Goal: Task Accomplishment & Management: Manage account settings

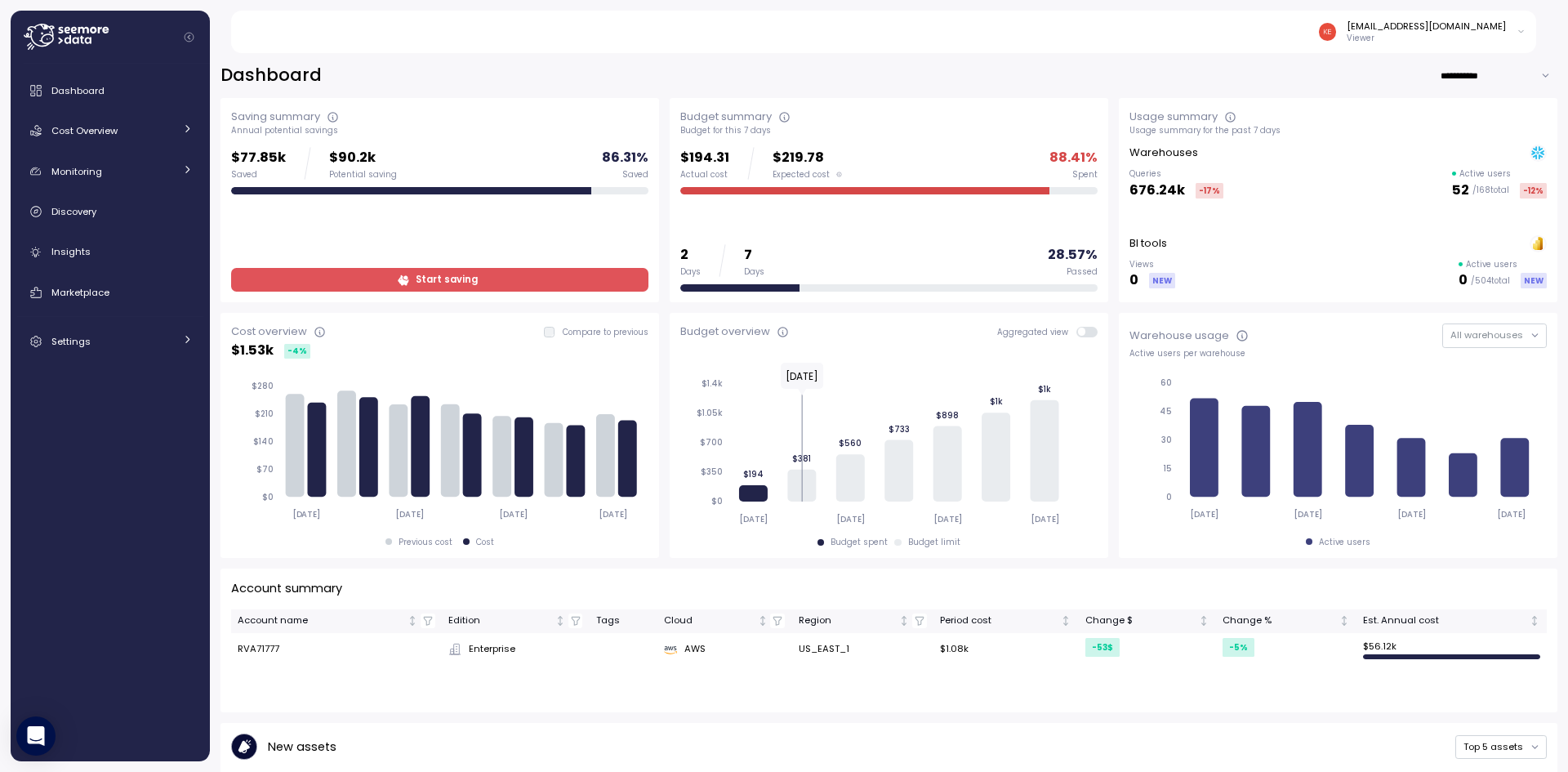
click at [1391, 26] on div "[EMAIL_ADDRESS][DOMAIN_NAME]" at bounding box center [1426, 27] width 159 height 13
click at [1487, 94] on div "Log out" at bounding box center [1486, 89] width 63 height 14
click at [1388, 40] on p "Viewer" at bounding box center [1426, 38] width 159 height 11
click at [1474, 71] on div "User settings" at bounding box center [1486, 66] width 63 height 14
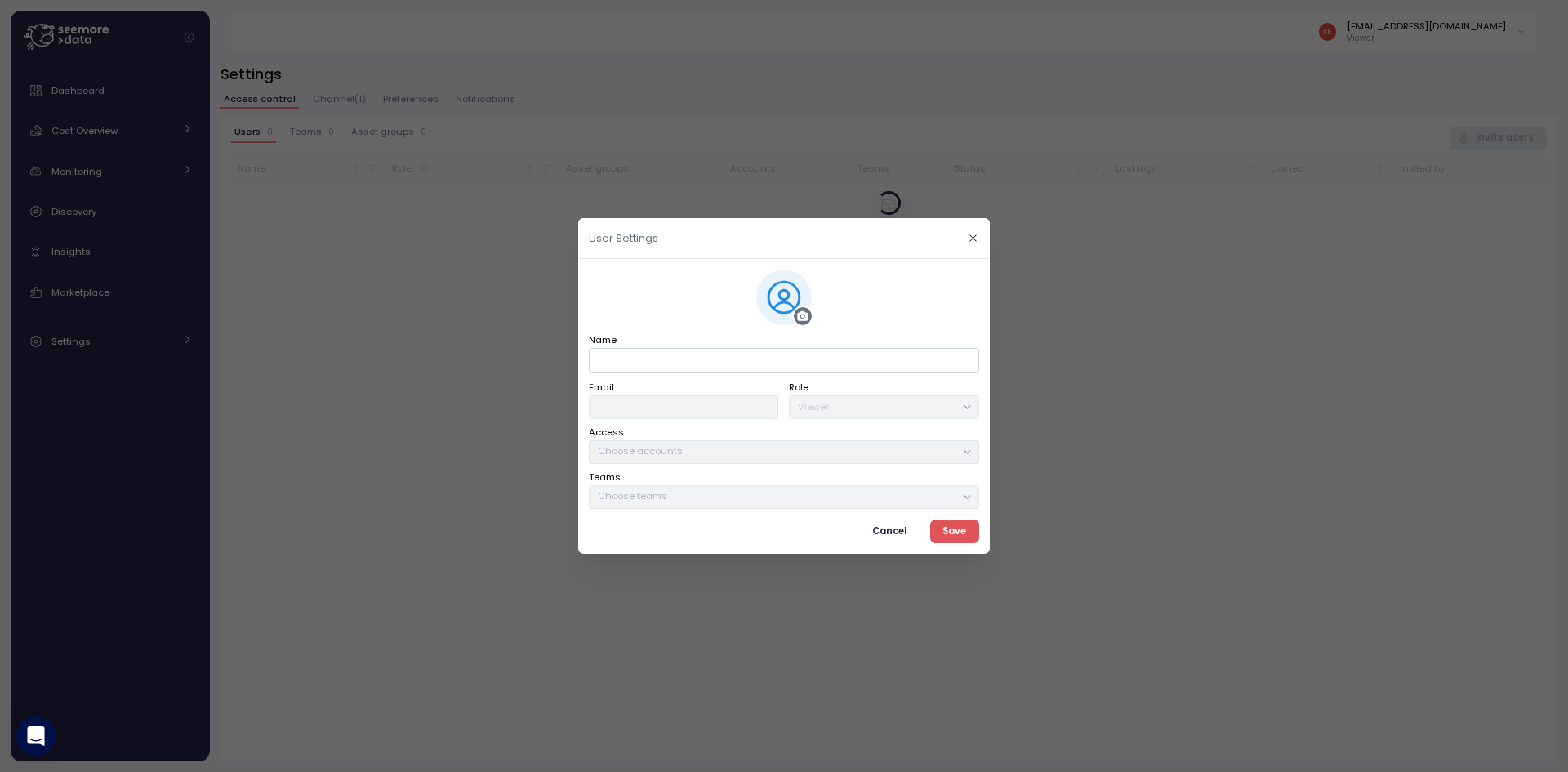
type input "**********"
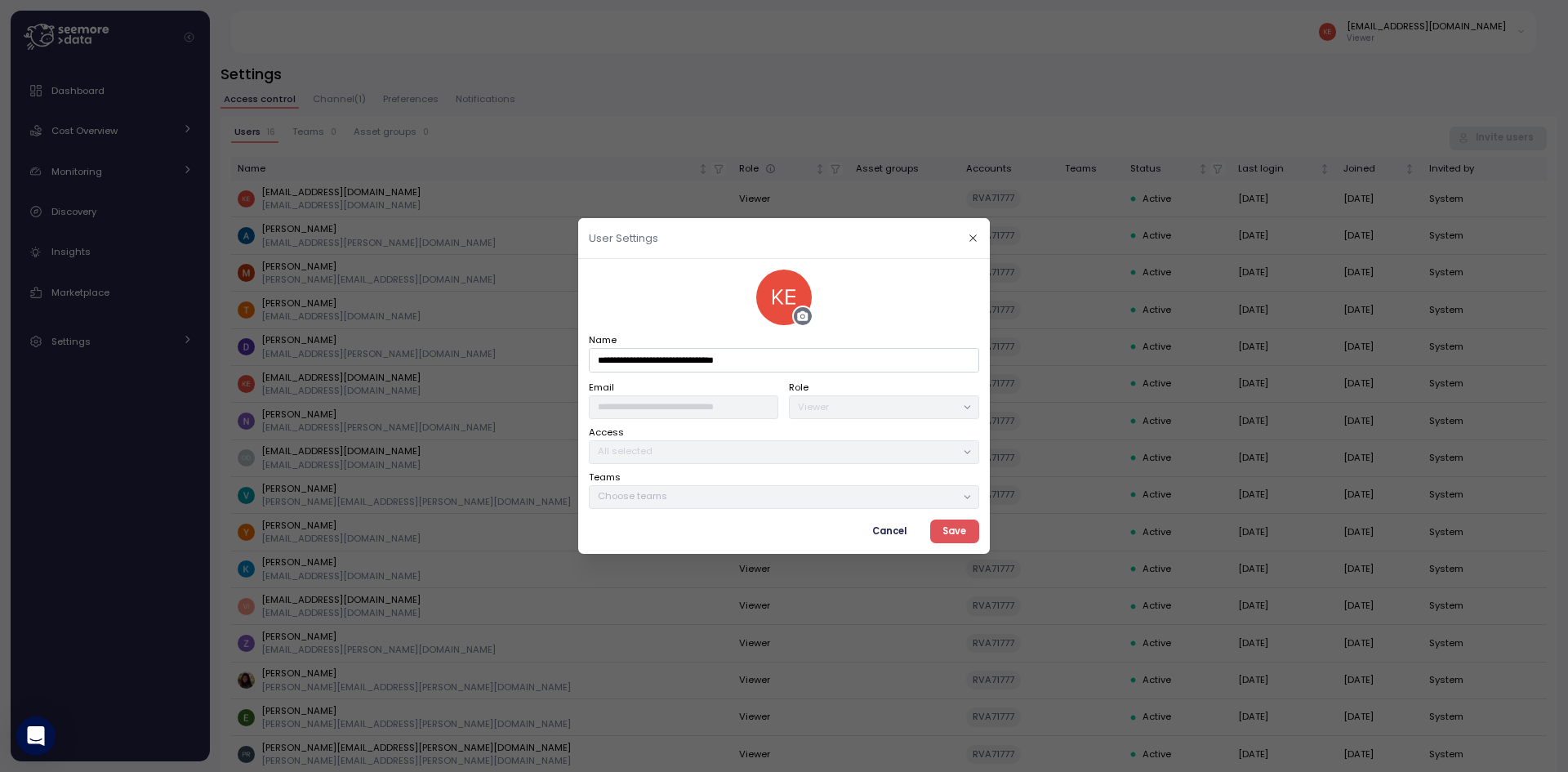
click at [892, 530] on span "Cancel" at bounding box center [890, 531] width 34 height 22
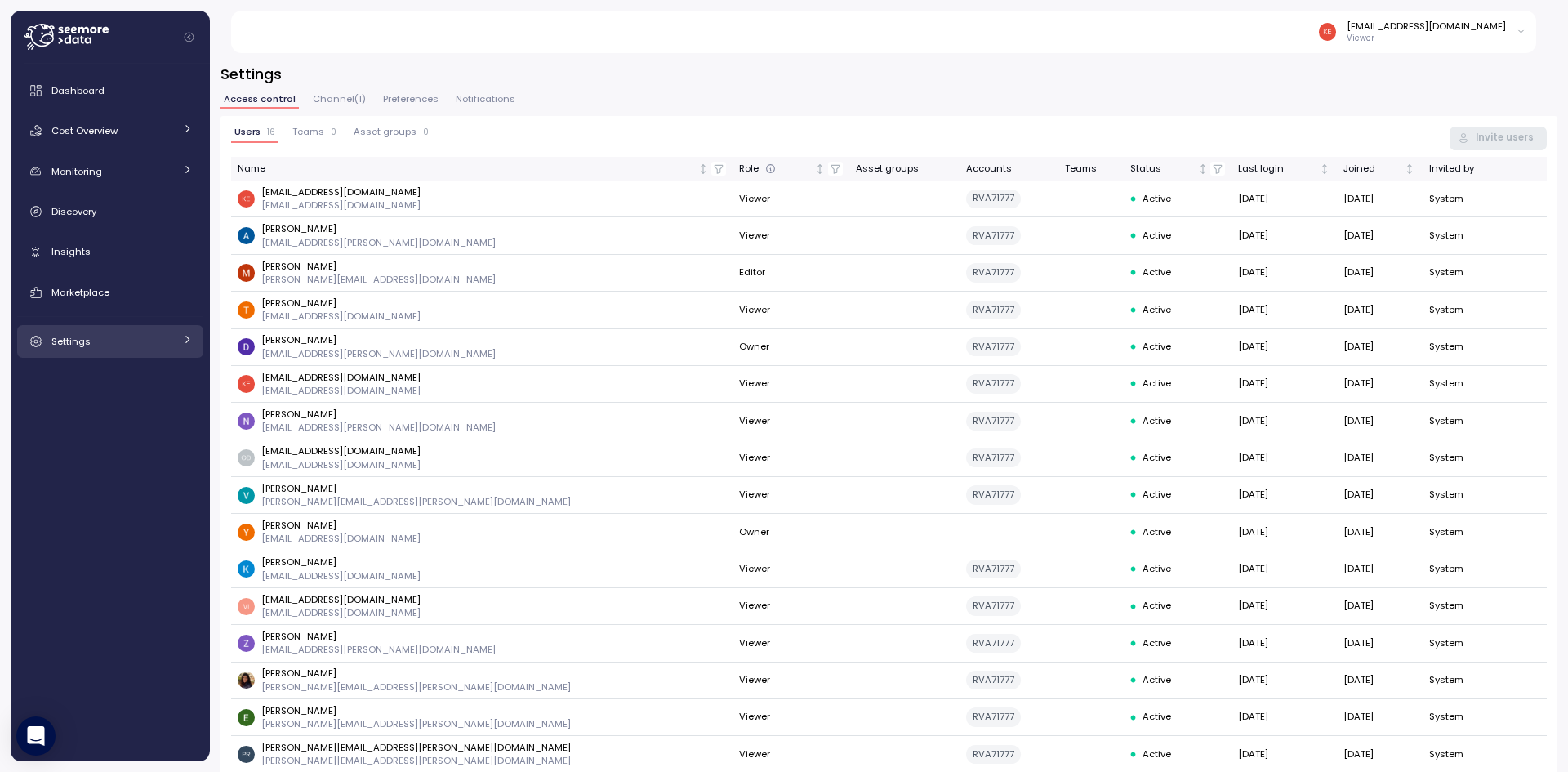
click at [63, 342] on span "Settings" at bounding box center [71, 342] width 39 height 13
click at [167, 378] on div "Access control" at bounding box center [123, 378] width 101 height 16
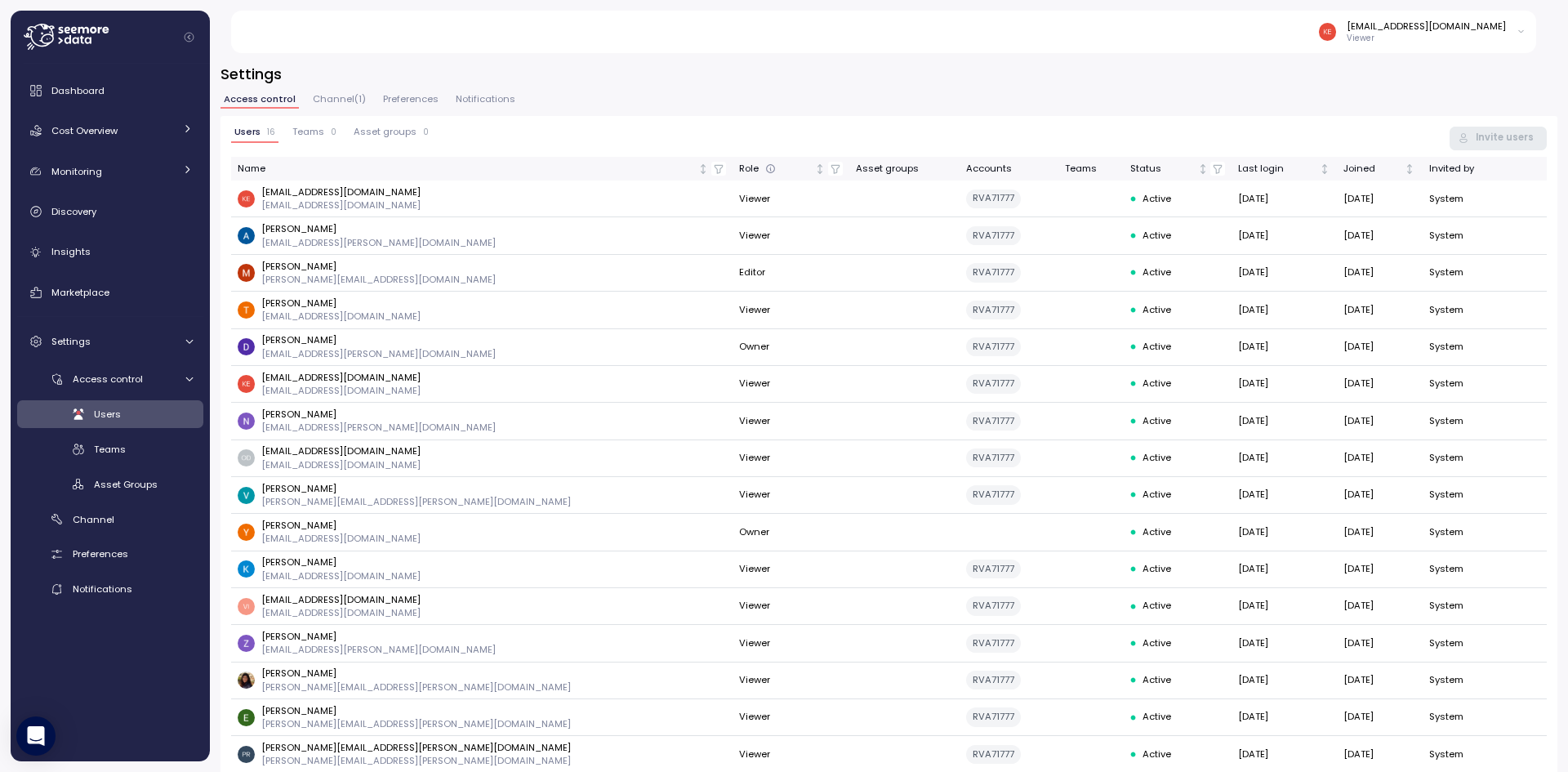
click at [336, 96] on span "Channel ( 1 )" at bounding box center [340, 98] width 53 height 9
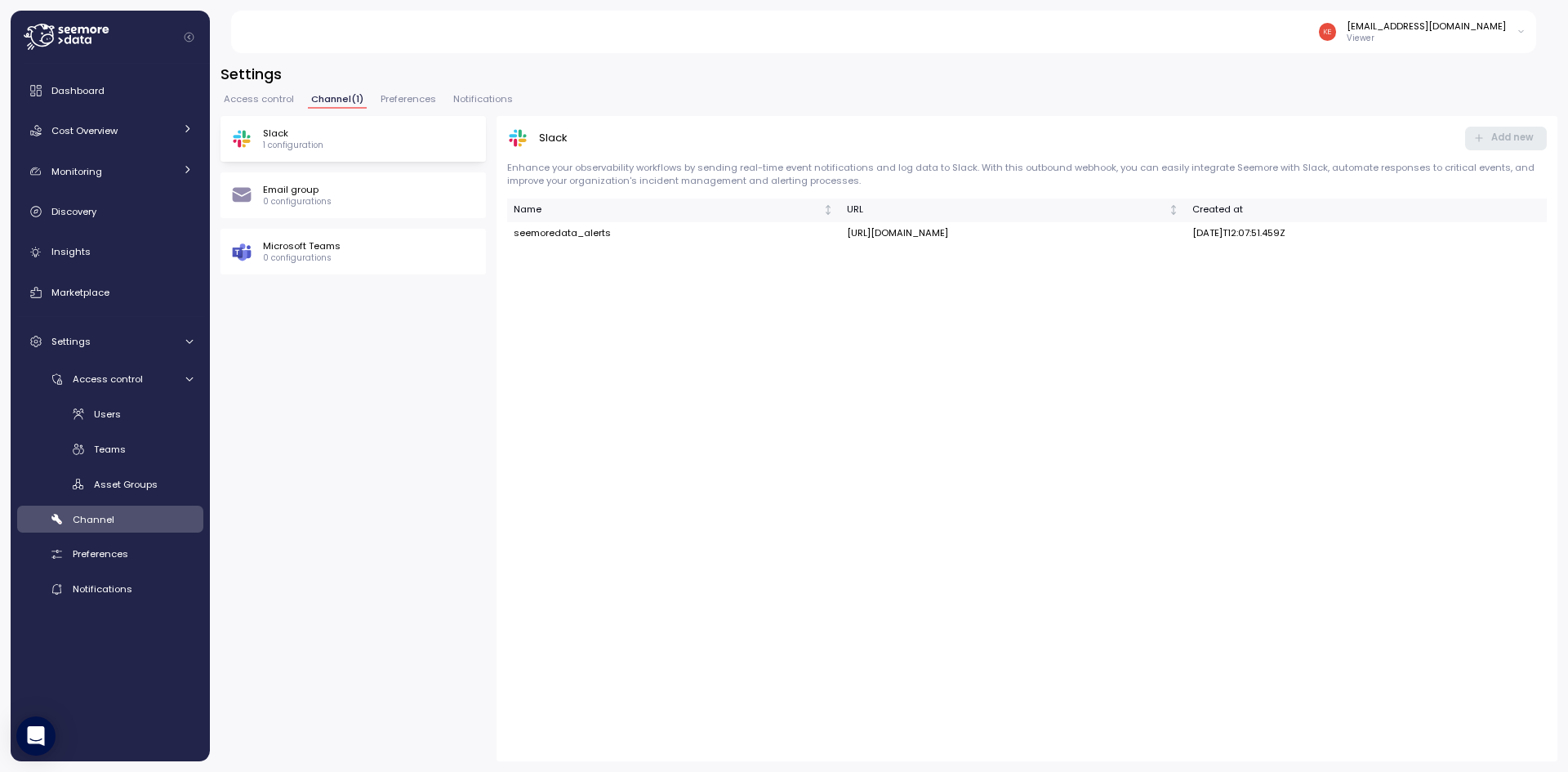
click at [280, 98] on span "Access control" at bounding box center [259, 98] width 71 height 9
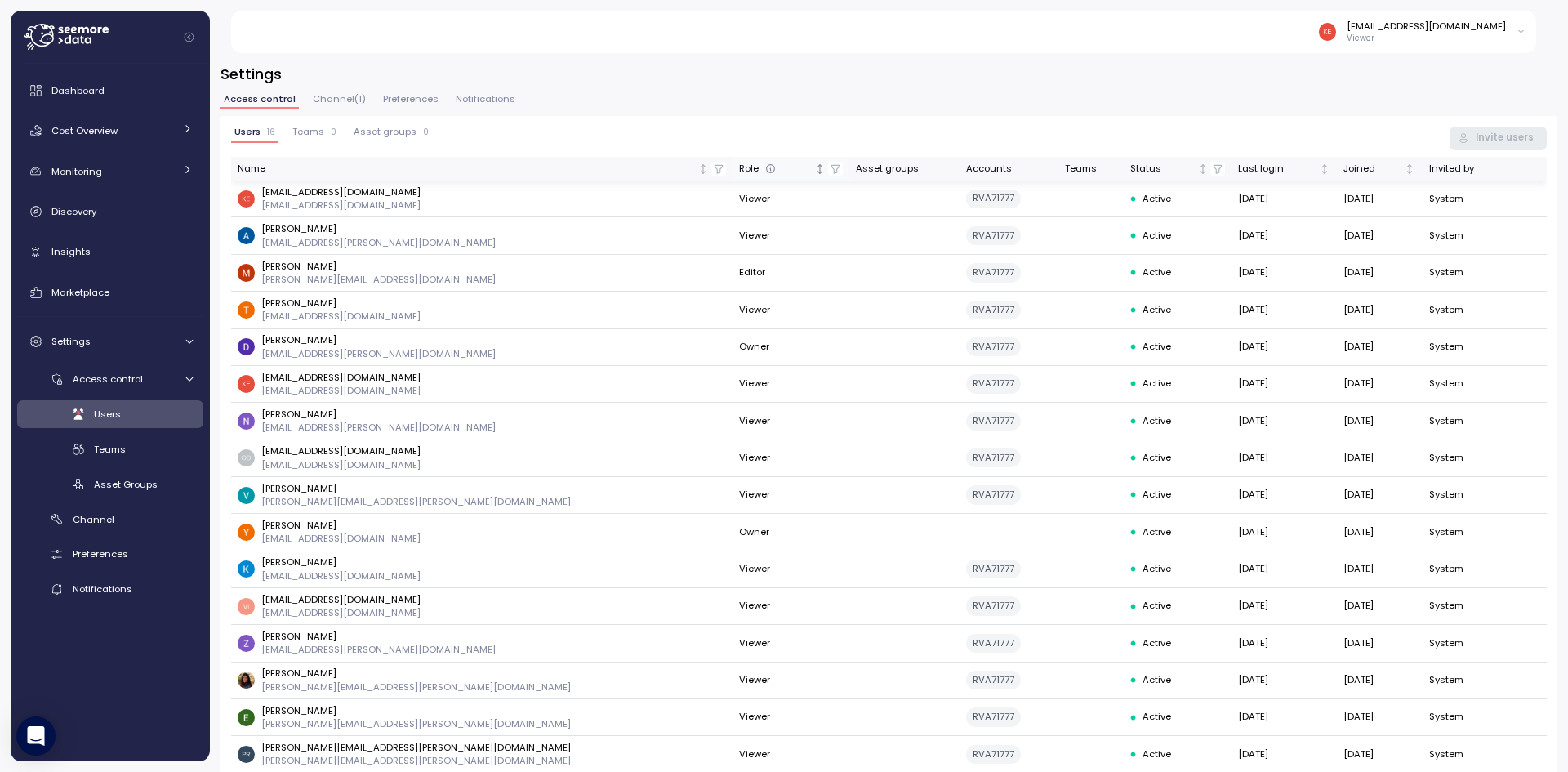
click at [739, 172] on div "Role" at bounding box center [775, 168] width 73 height 14
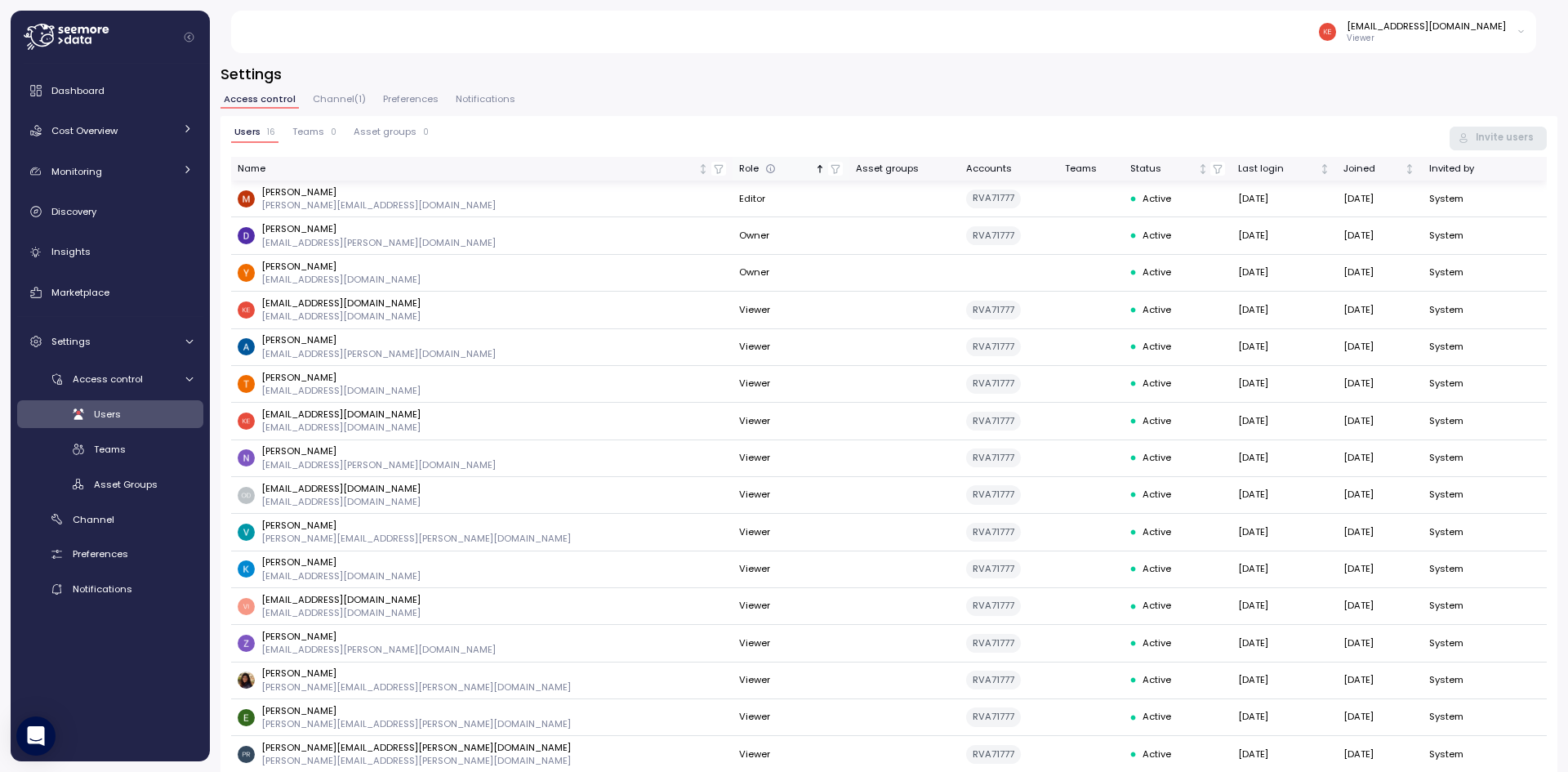
click at [739, 166] on div "Role" at bounding box center [775, 168] width 73 height 14
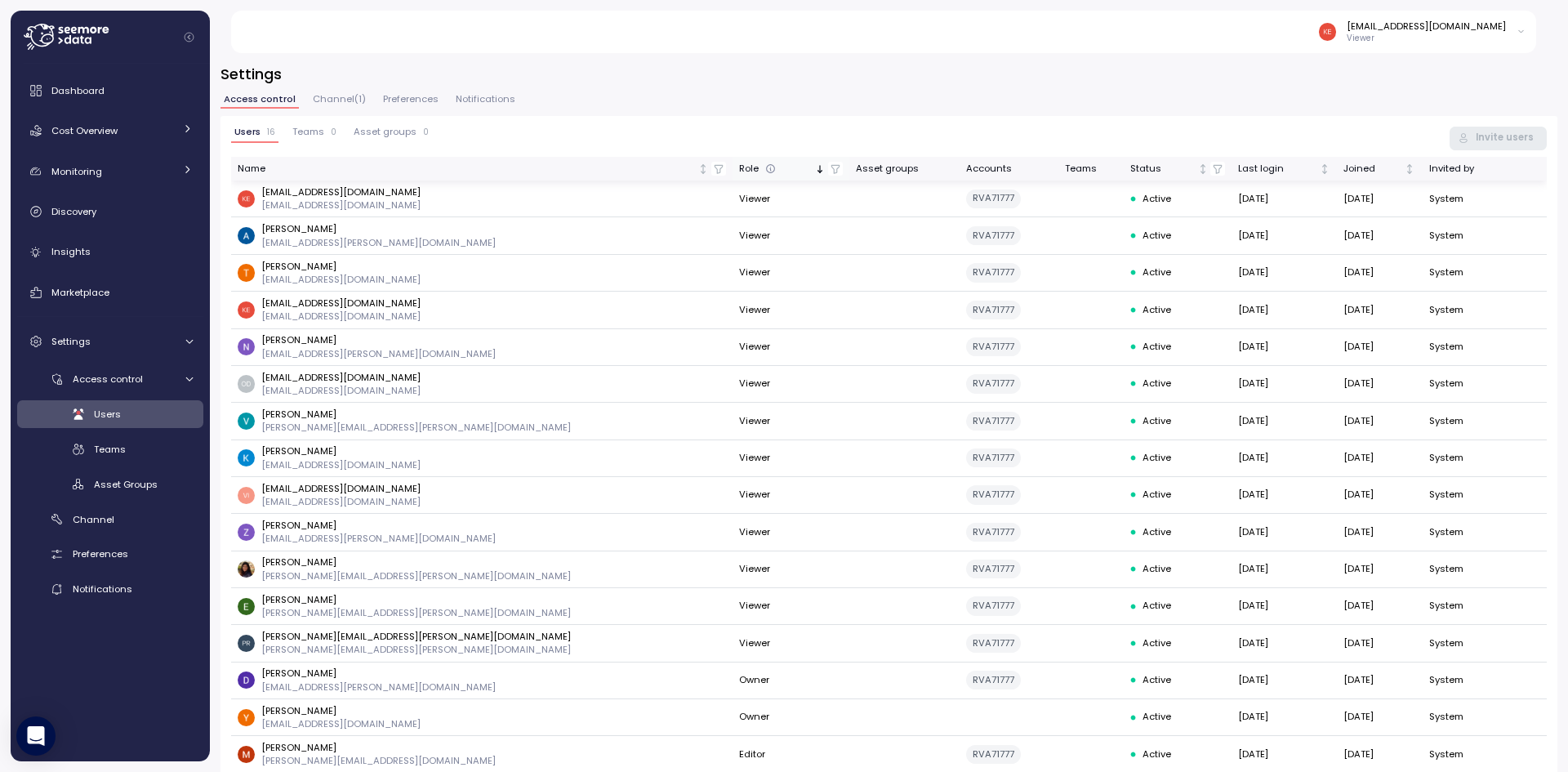
click at [739, 166] on div "Role" at bounding box center [775, 168] width 73 height 14
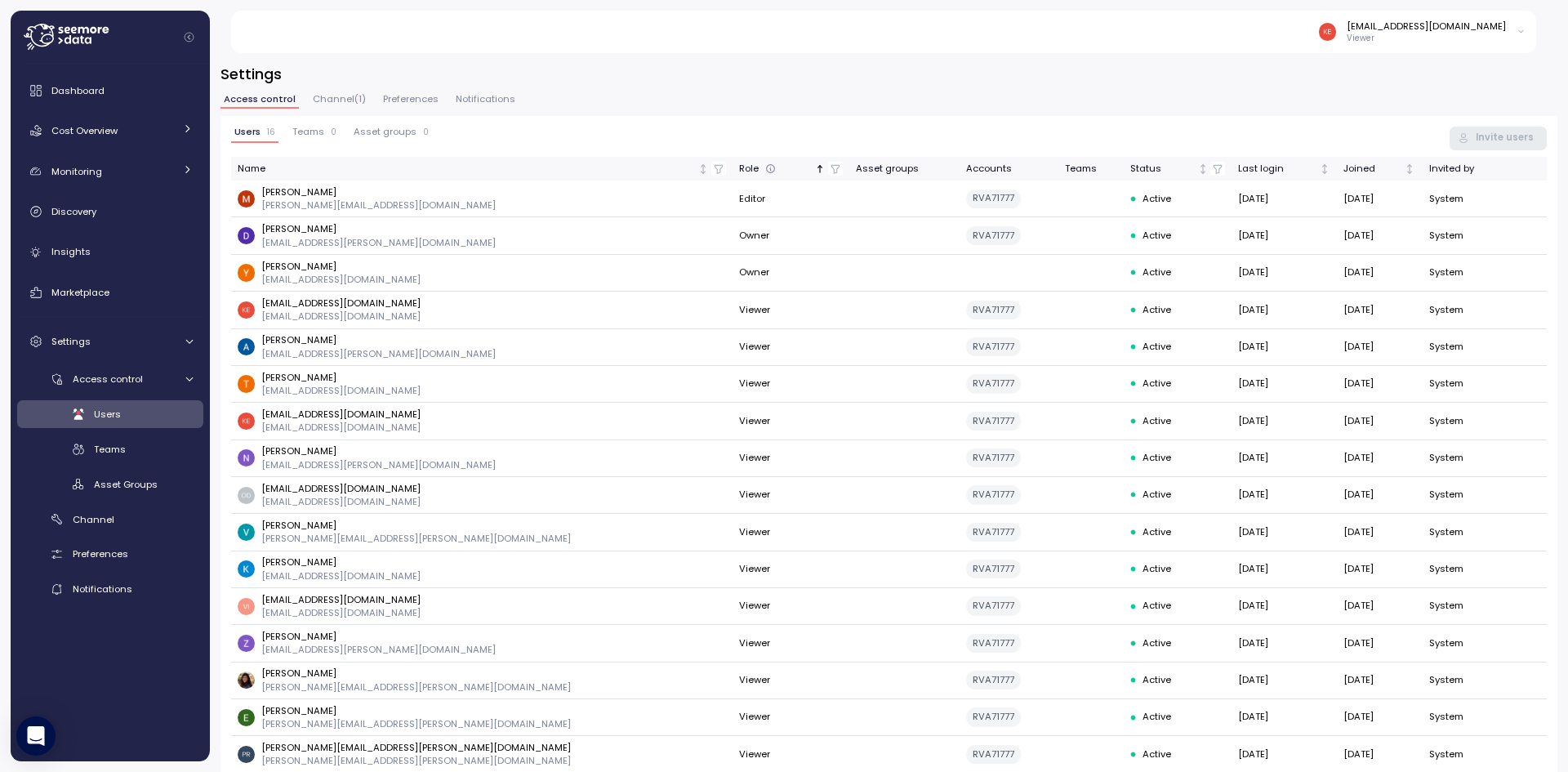
click at [398, 96] on span "Preferences" at bounding box center [411, 98] width 55 height 9
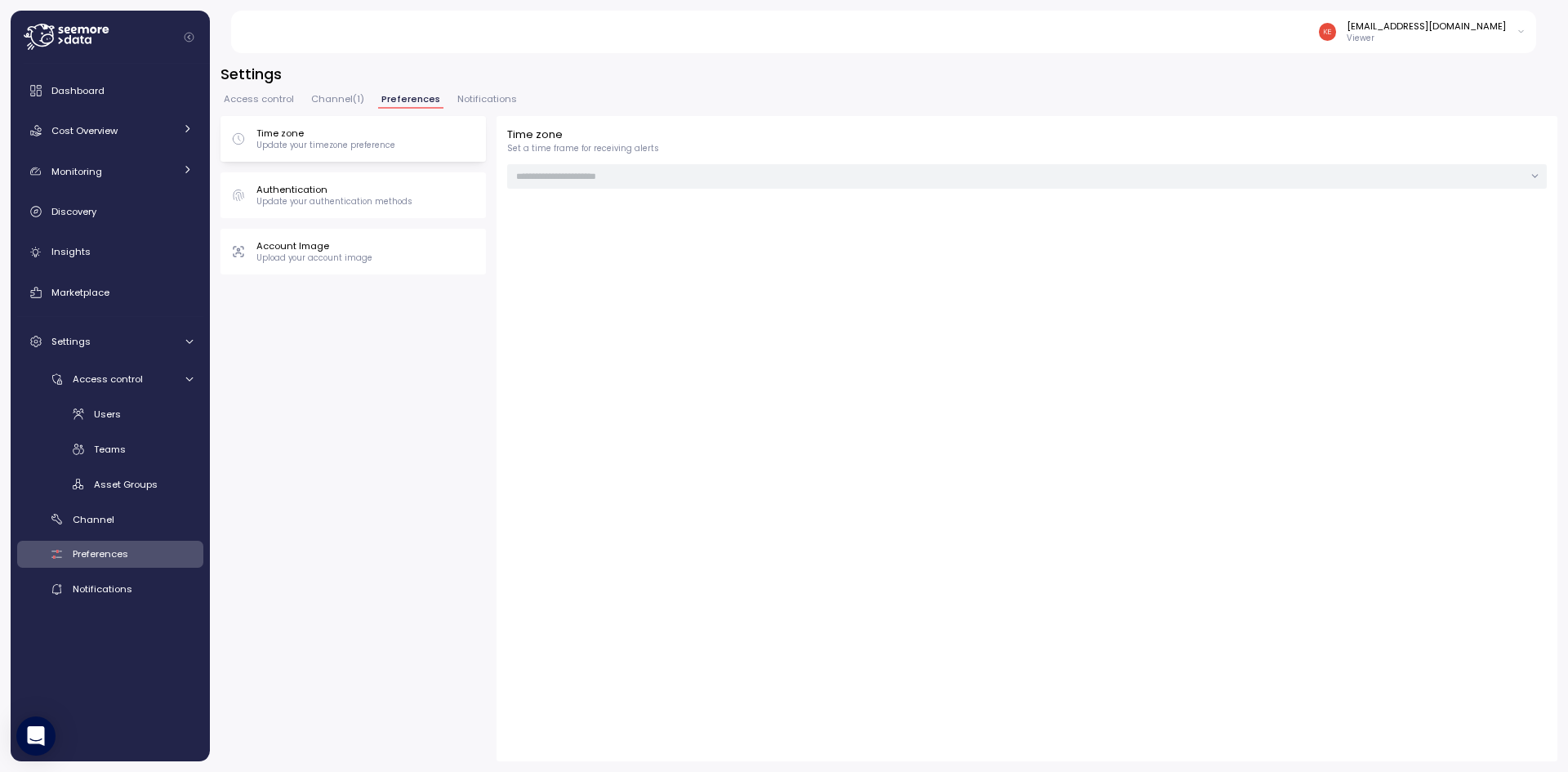
type input "******"
click at [493, 100] on span "Notifications" at bounding box center [487, 98] width 59 height 9
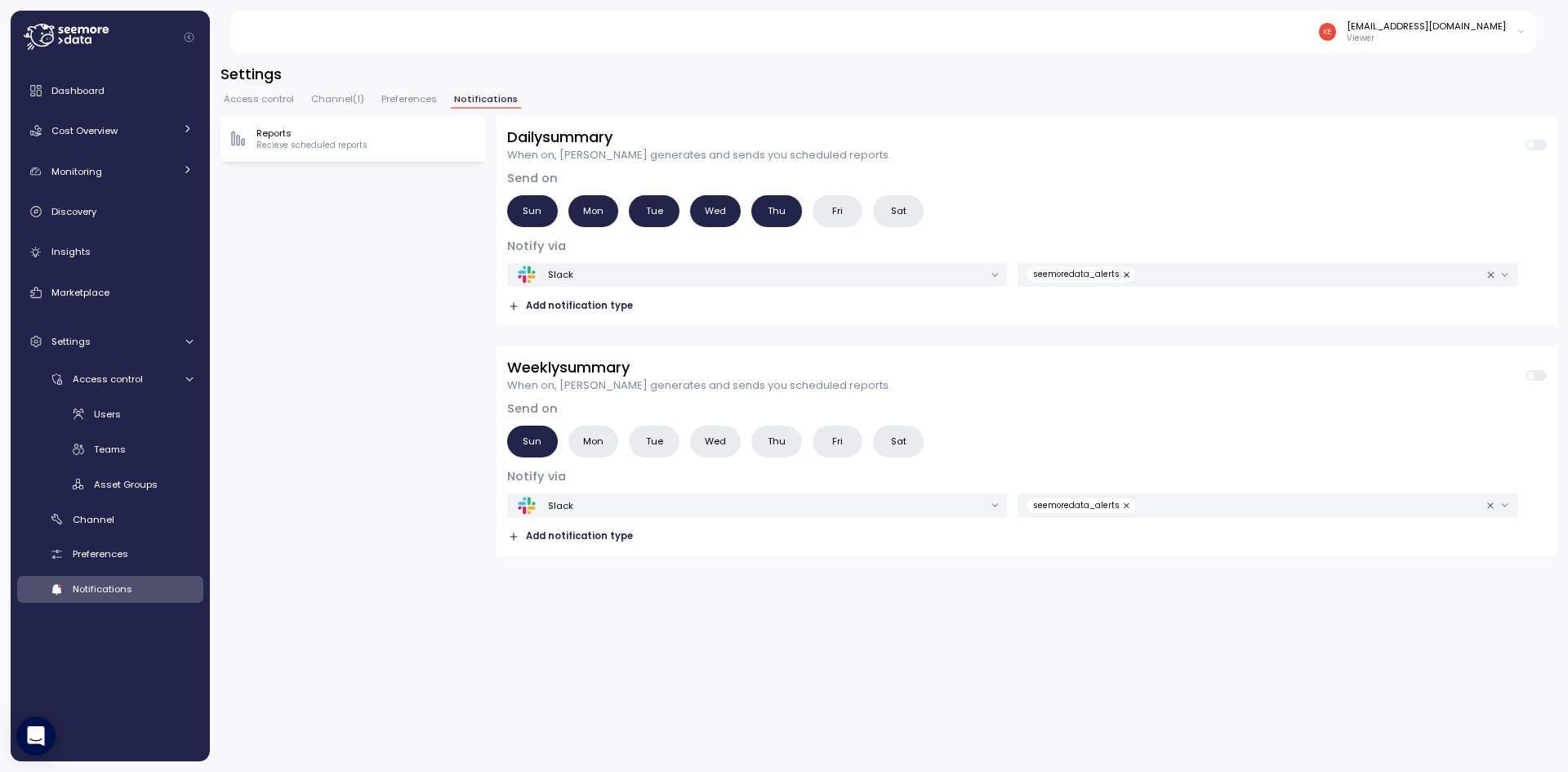
click at [317, 98] on span "Channel ( 1 )" at bounding box center [338, 98] width 53 height 9
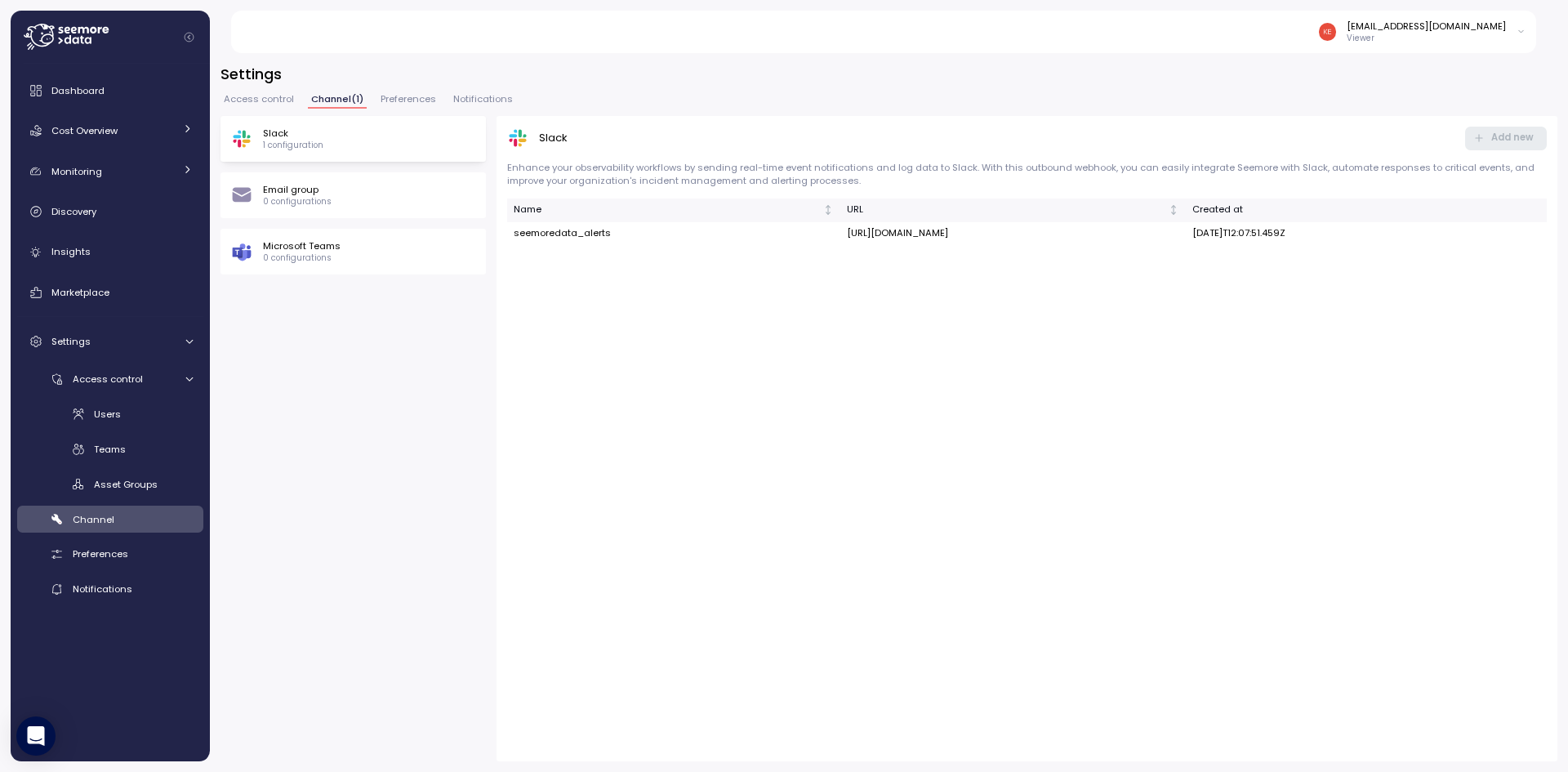
click at [260, 103] on span "Access control" at bounding box center [259, 98] width 71 height 9
